Goal: Task Accomplishment & Management: Manage account settings

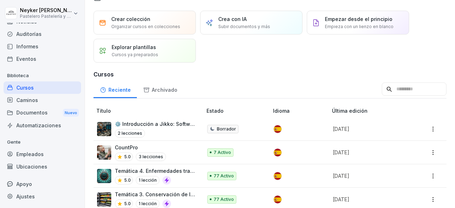
scroll to position [15, 0]
click at [38, 98] on div "Caminos" at bounding box center [42, 100] width 77 height 12
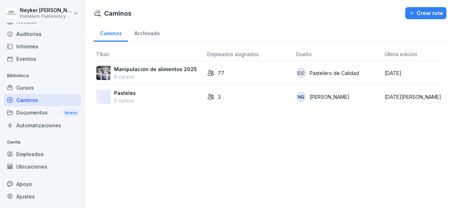
click at [33, 112] on font "Documentos" at bounding box center [31, 112] width 31 height 6
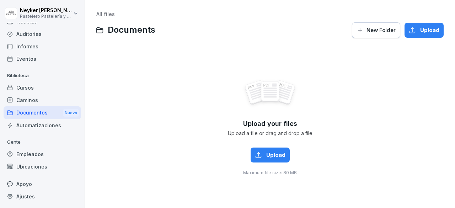
click at [33, 112] on font "Documentos" at bounding box center [31, 112] width 31 height 6
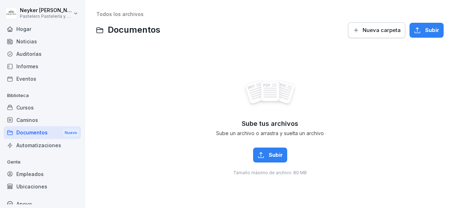
click at [22, 26] on font "Hogar" at bounding box center [23, 29] width 15 height 6
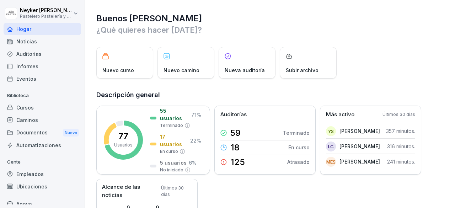
scroll to position [20, 0]
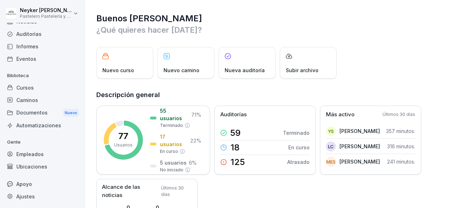
click at [31, 158] on div "Empleados" at bounding box center [42, 154] width 77 height 12
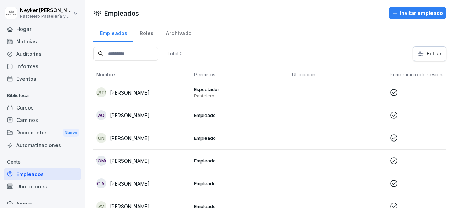
click at [28, 105] on font "Cursos" at bounding box center [24, 107] width 17 height 6
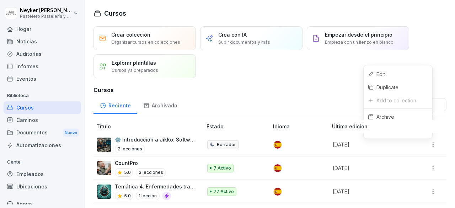
click at [427, 142] on html "Neyker Perdomo Pastelero Pastelería y Cocina gourmet Hogar Noticias Auditorías …" at bounding box center [227, 104] width 455 height 208
click at [317, 94] on html "Neyker Perdomo Pastelero Pastelería y Cocina gourmet Hogar Noticias Auditorías …" at bounding box center [227, 104] width 455 height 208
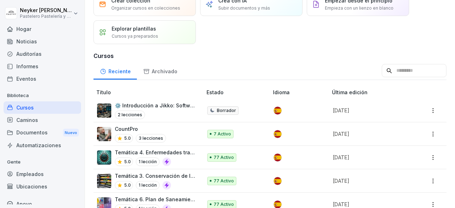
scroll to position [35, 0]
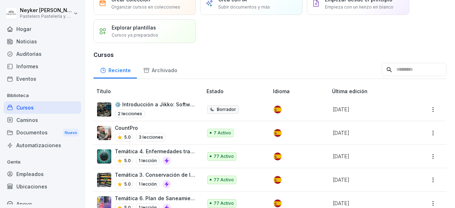
click at [223, 137] on td "7 Activo" at bounding box center [237, 132] width 66 height 23
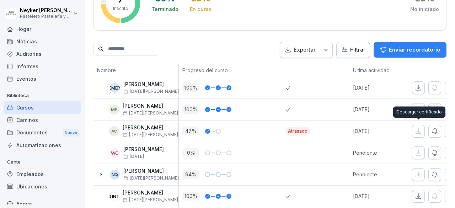
scroll to position [0, 36]
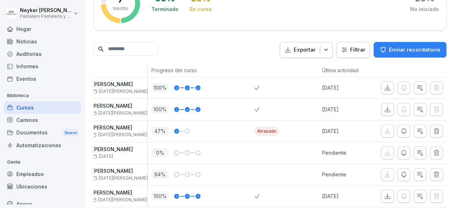
click at [433, 130] on icon "button" at bounding box center [436, 131] width 7 height 7
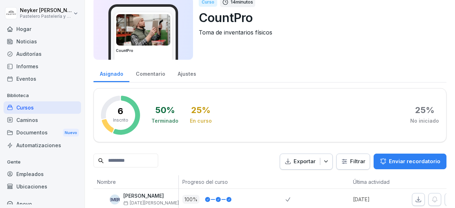
scroll to position [25, 0]
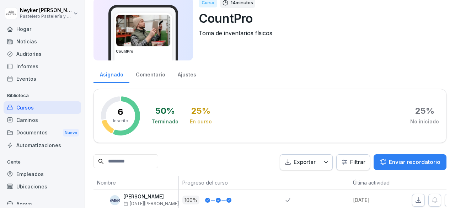
click at [153, 73] on font "Comentario" at bounding box center [150, 74] width 29 height 6
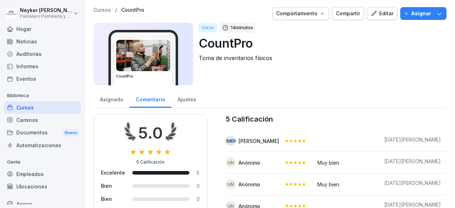
click at [319, 15] on icon "button" at bounding box center [322, 14] width 6 height 6
click at [439, 15] on button "Asignar" at bounding box center [423, 13] width 46 height 13
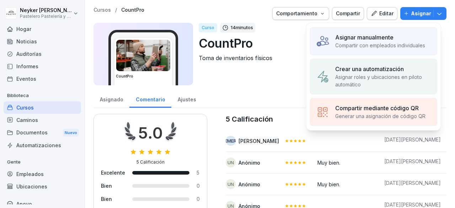
click at [406, 44] on font "Compartir con empleados individuales" at bounding box center [380, 45] width 90 height 6
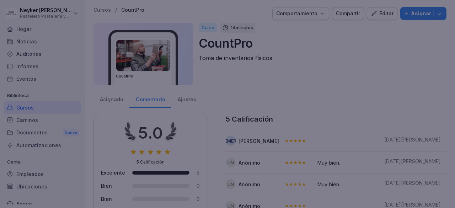
click at [419, 59] on div at bounding box center [227, 104] width 455 height 208
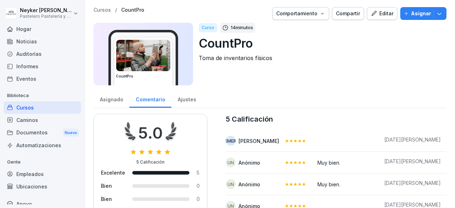
click at [38, 108] on div "Cursos" at bounding box center [42, 107] width 77 height 12
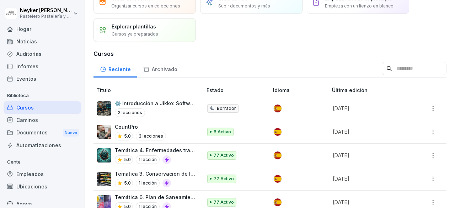
scroll to position [45, 0]
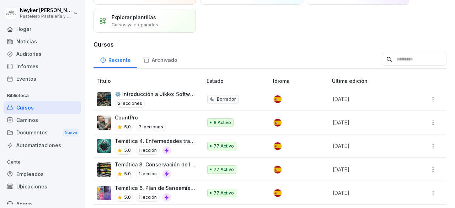
click at [284, 148] on div at bounding box center [297, 146] width 47 height 8
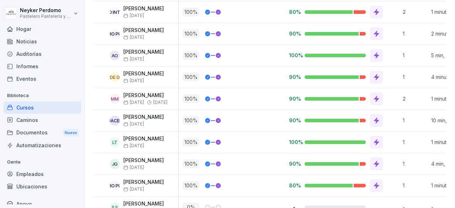
scroll to position [1683, 0]
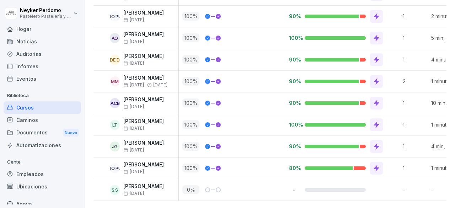
click at [42, 105] on div "Cursos" at bounding box center [42, 107] width 77 height 12
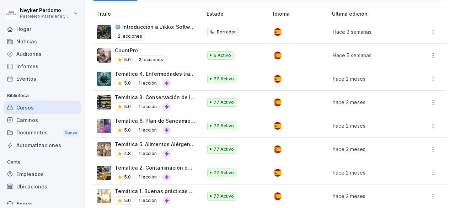
scroll to position [113, 0]
click at [183, 125] on div "5.0 1 lección" at bounding box center [155, 129] width 80 height 9
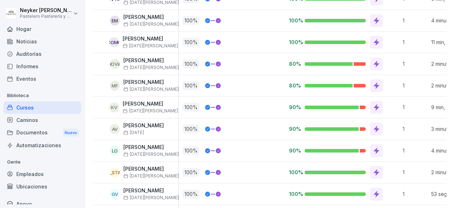
scroll to position [1261, 0]
